Goal: Share content

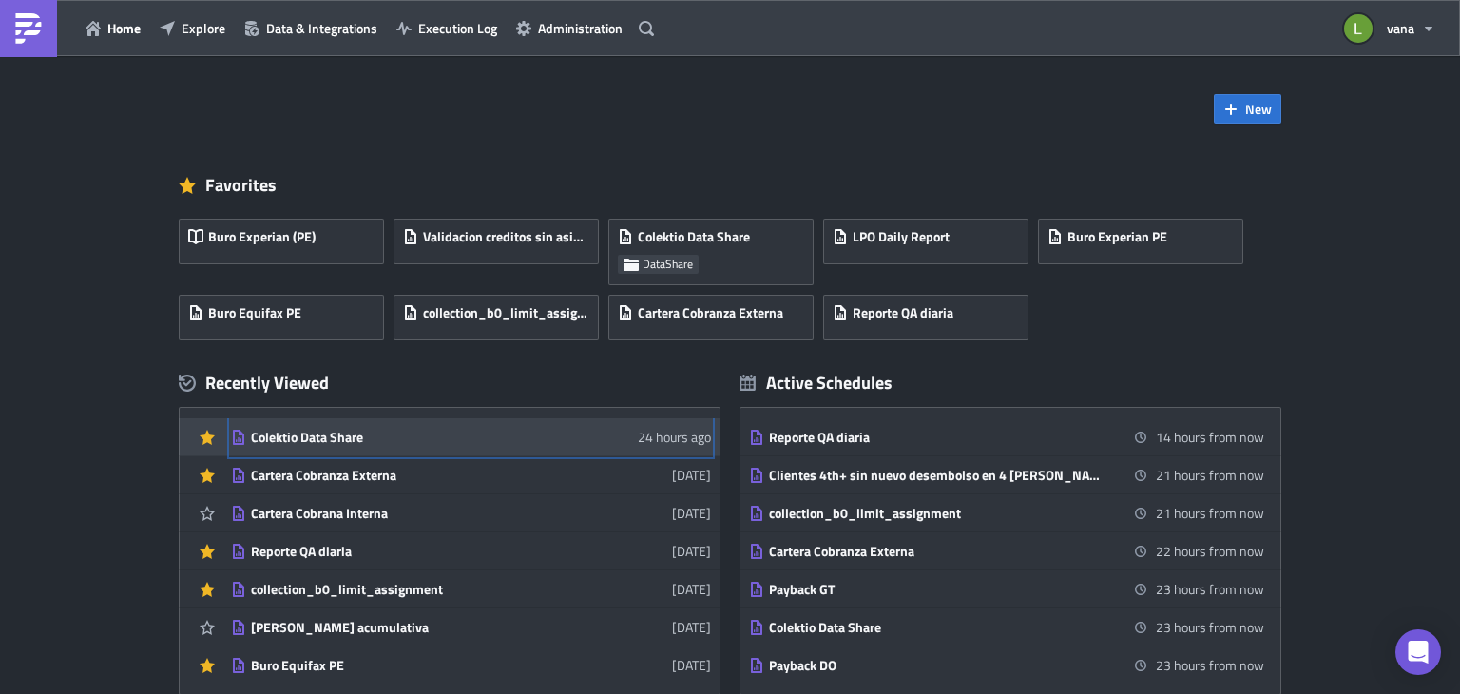
click at [375, 447] on link "Colektio Data Share 24 hours ago" at bounding box center [471, 436] width 480 height 37
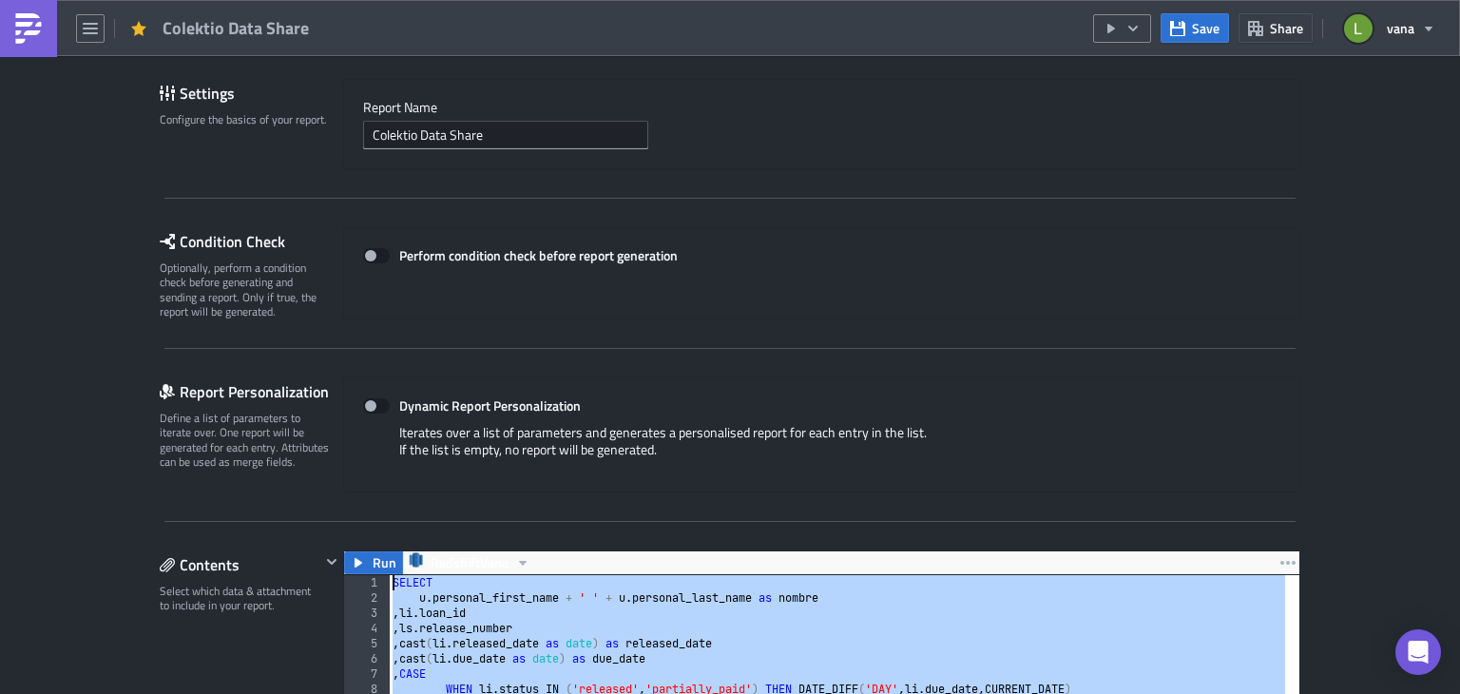
scroll to position [380, 0]
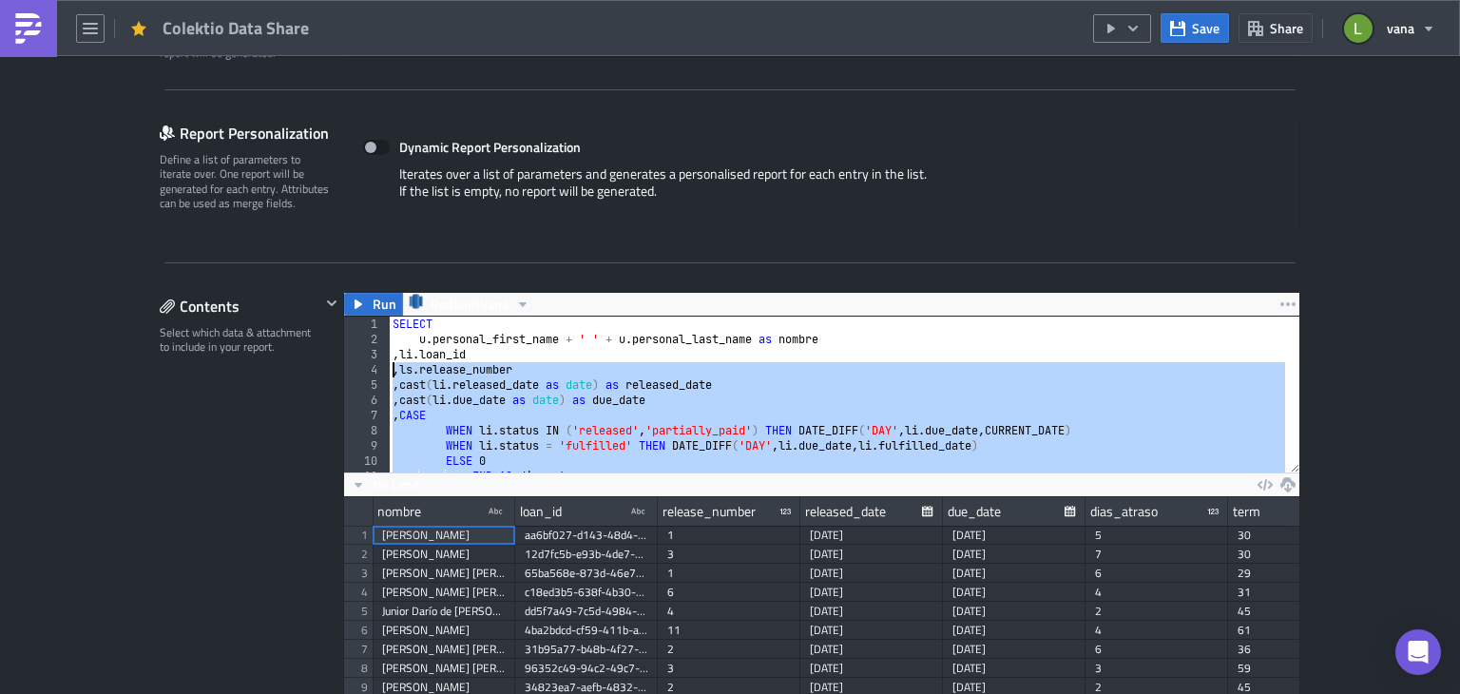
drag, startPoint x: 725, startPoint y: 445, endPoint x: 348, endPoint y: 328, distance: 395.1
click at [350, 328] on div "li.status IN ('released', 'partially_paid') 1 2 3 4 5 6 7 8 9 10 11 12 SELECT u…" at bounding box center [821, 395] width 955 height 156
type textarea "SELECT u.personal_first_name + ' ' + u.personal_last_name as nombre"
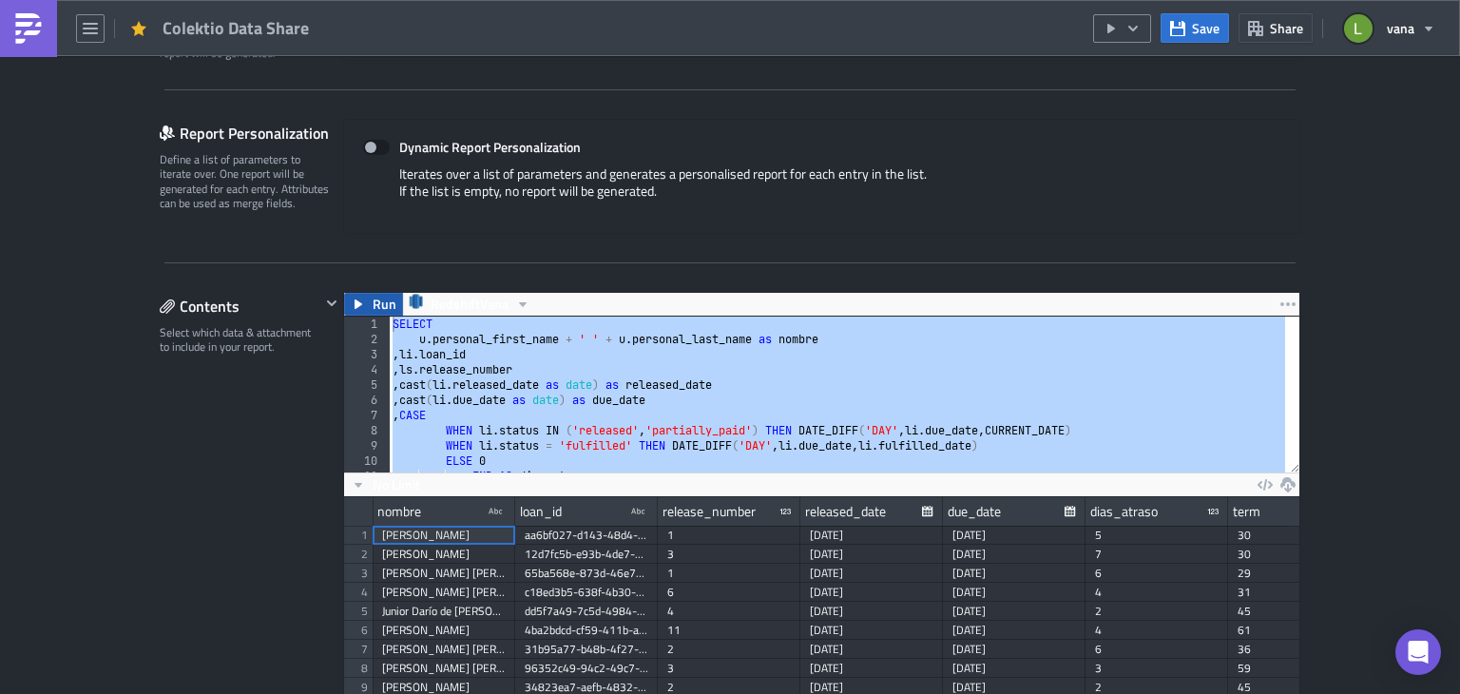
click at [373, 307] on span "Run" at bounding box center [385, 304] width 24 height 23
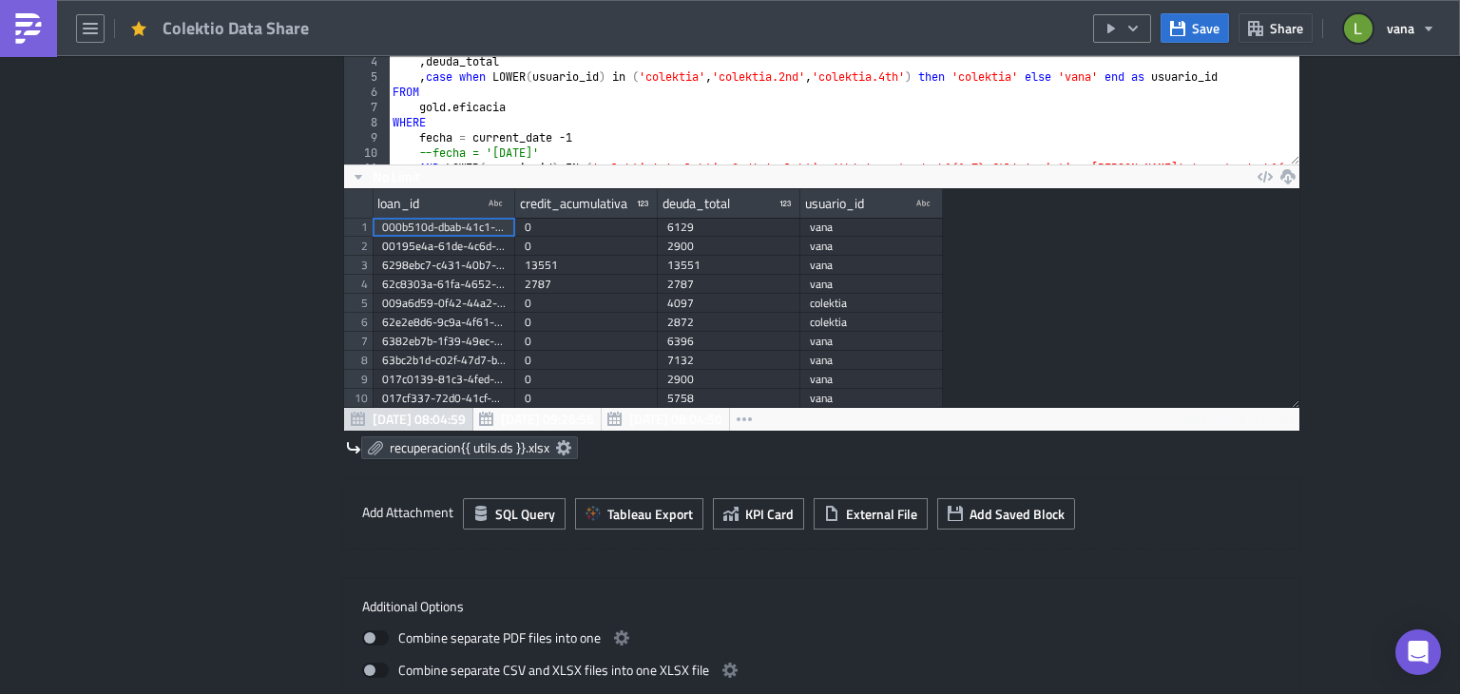
scroll to position [1046, 0]
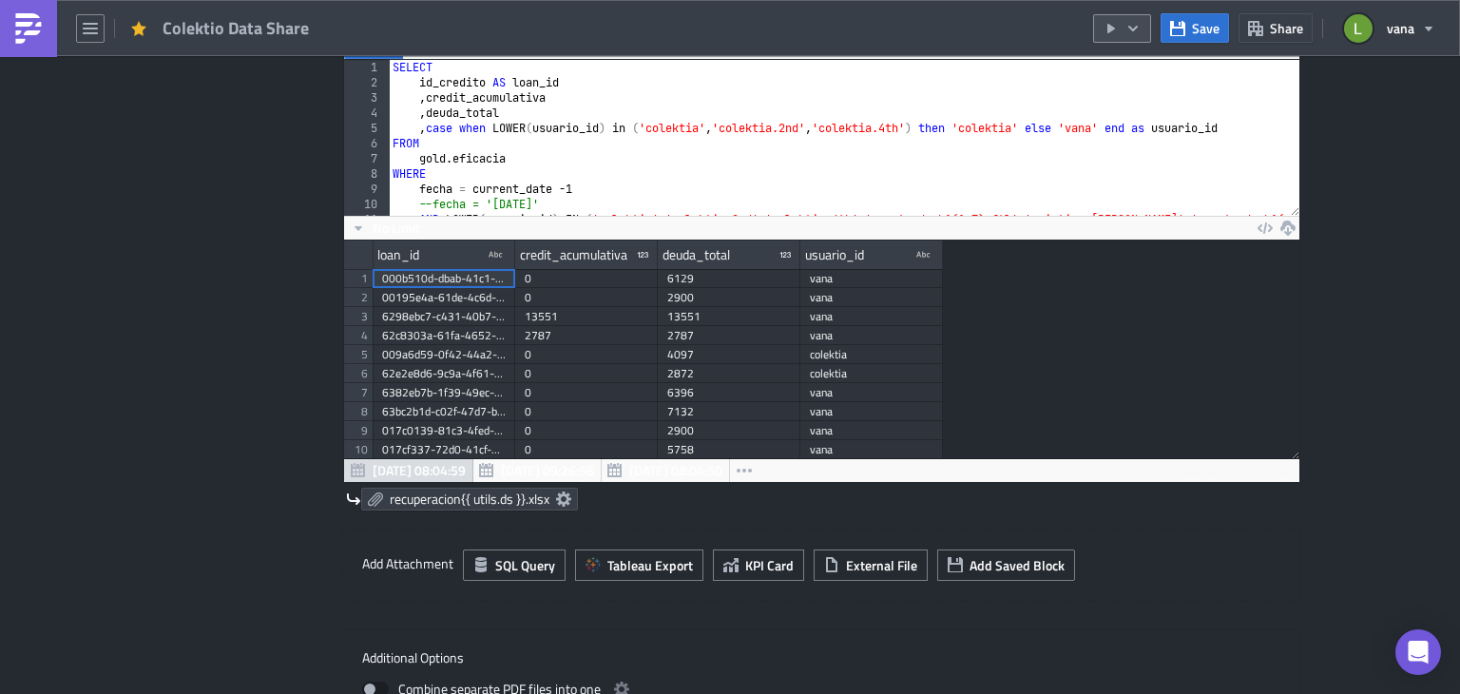
click at [1147, 29] on button "button" at bounding box center [1122, 28] width 58 height 29
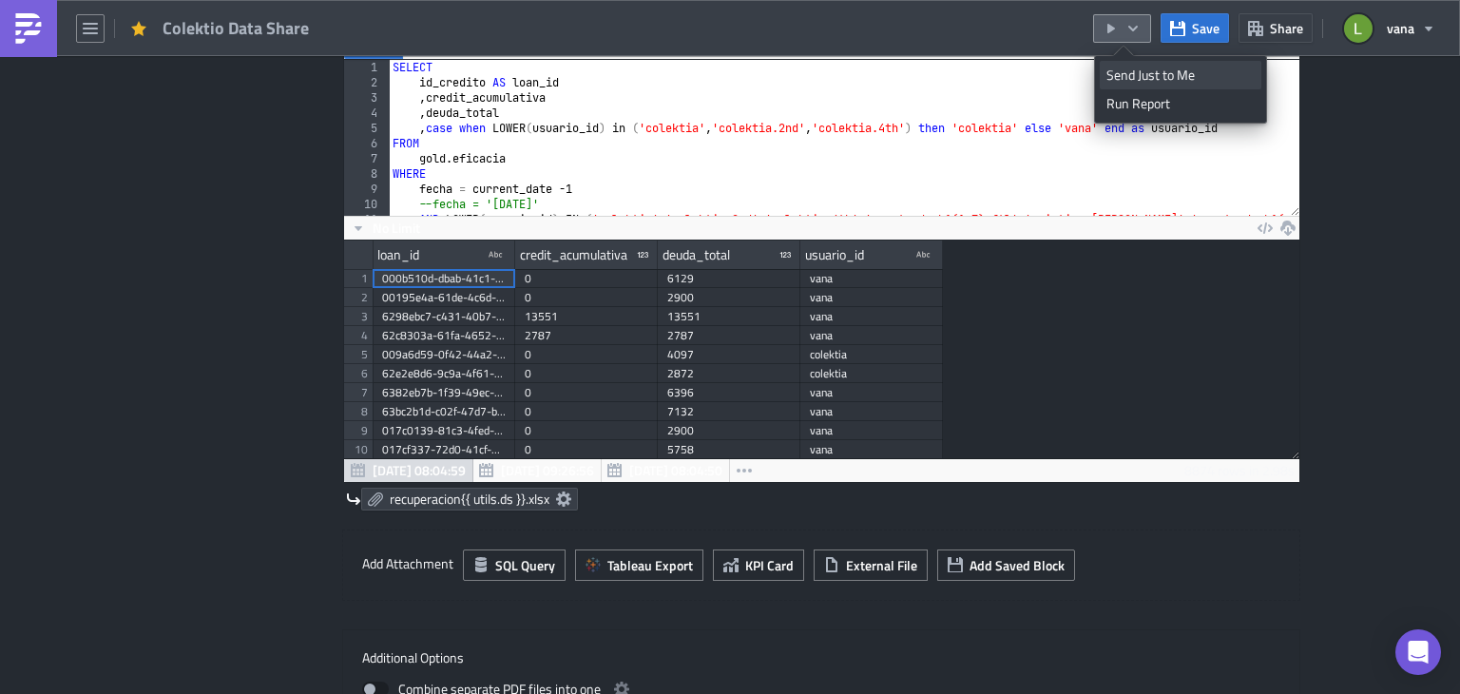
click at [1167, 79] on div "Send Just to Me" at bounding box center [1180, 75] width 148 height 19
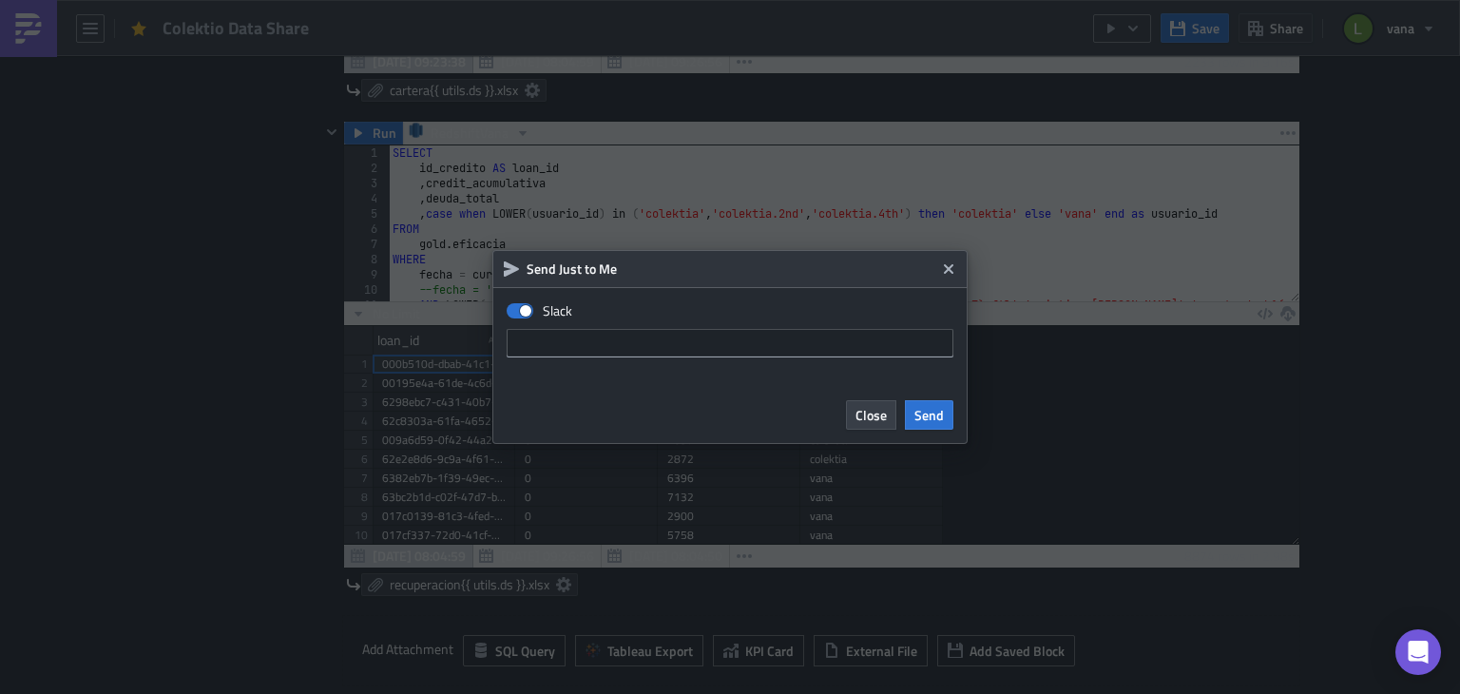
scroll to position [218, 955]
click at [602, 336] on input "text" at bounding box center [730, 343] width 447 height 29
paste input "U06MQ6YMK6H"
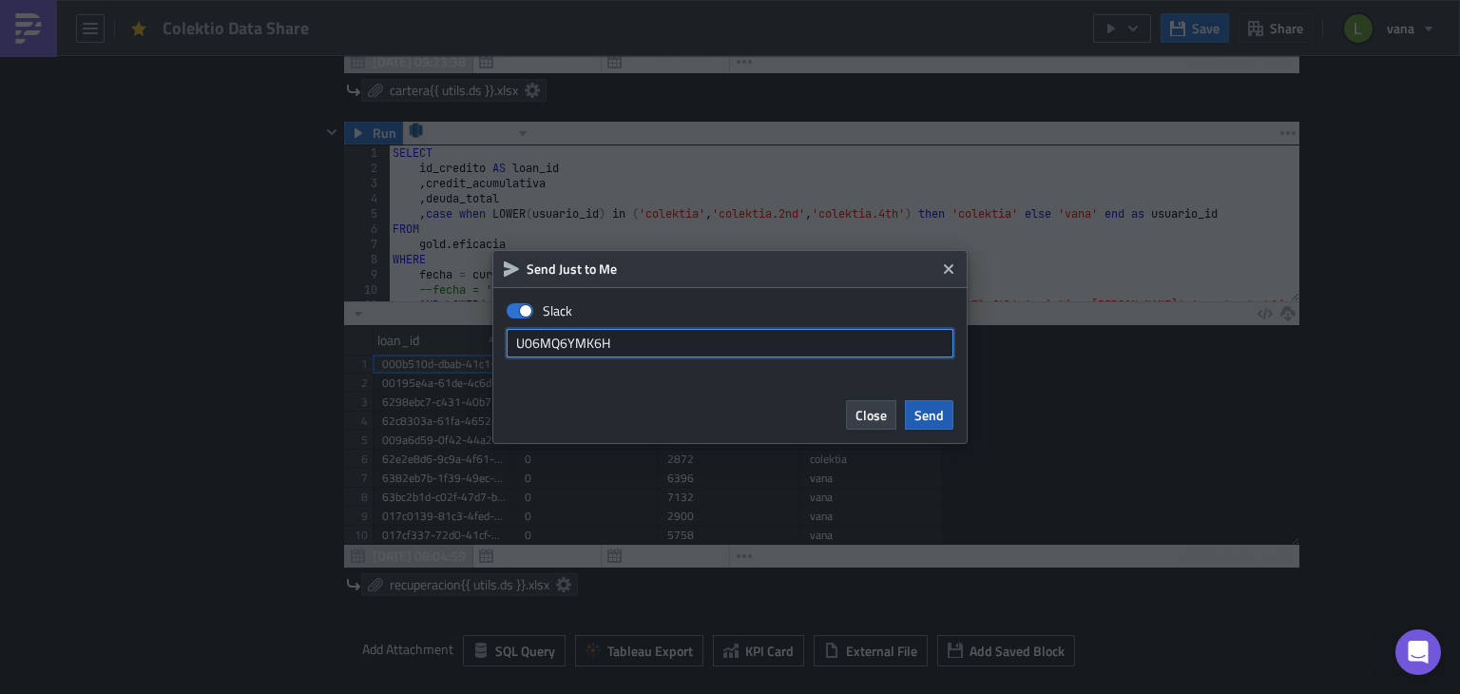
type input "U06MQ6YMK6H"
click at [931, 414] on span "Send" at bounding box center [928, 415] width 29 height 20
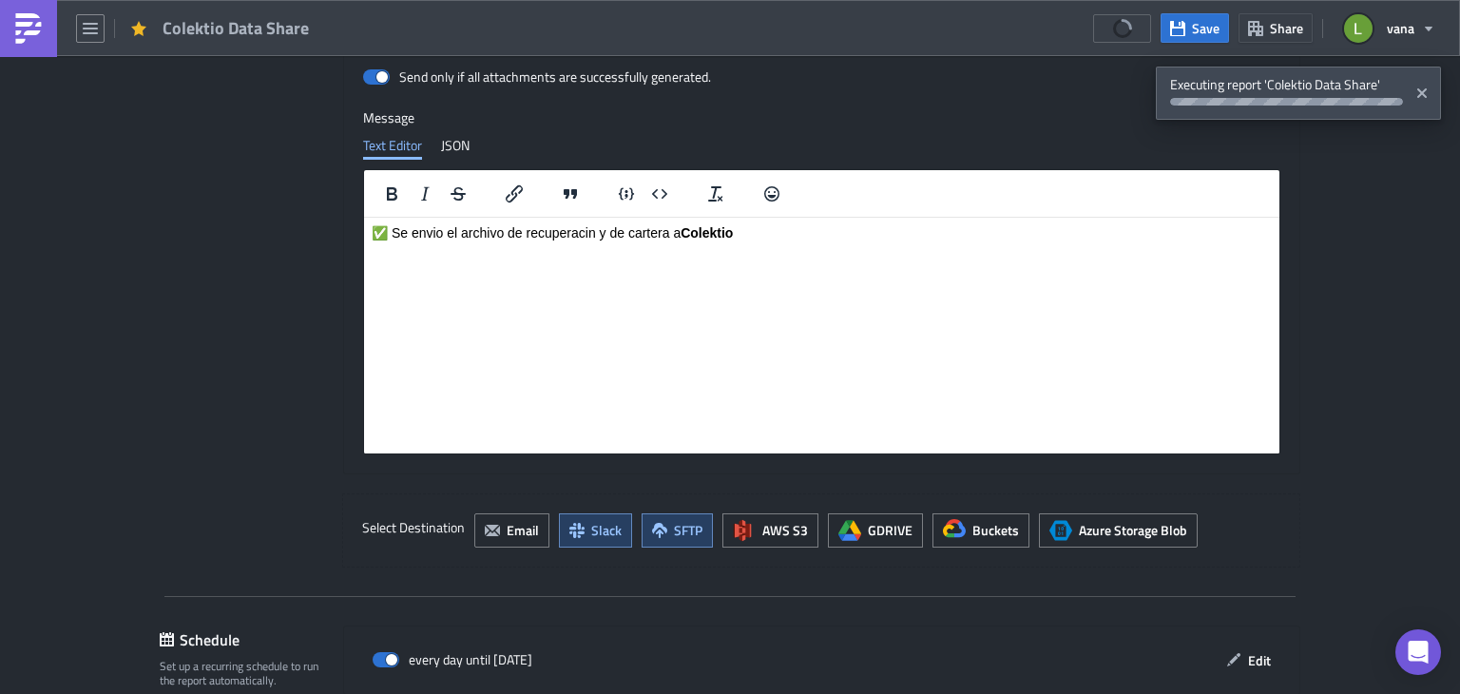
scroll to position [1996, 0]
